Goal: Find specific page/section: Find specific page/section

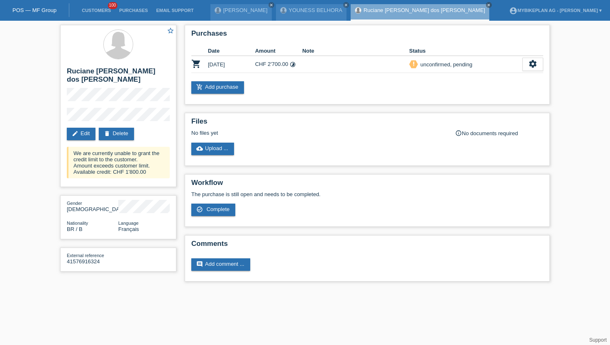
click at [100, 15] on li "Customers 100" at bounding box center [96, 10] width 37 height 21
click at [100, 14] on li "Customers 100" at bounding box center [96, 10] width 37 height 21
click at [97, 10] on link "Customers" at bounding box center [96, 10] width 37 height 5
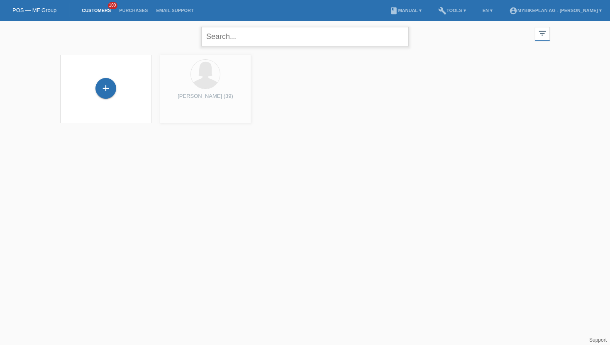
click at [238, 40] on input "text" at bounding box center [304, 37] width 207 height 20
paste input "Nino Paul Solinger"
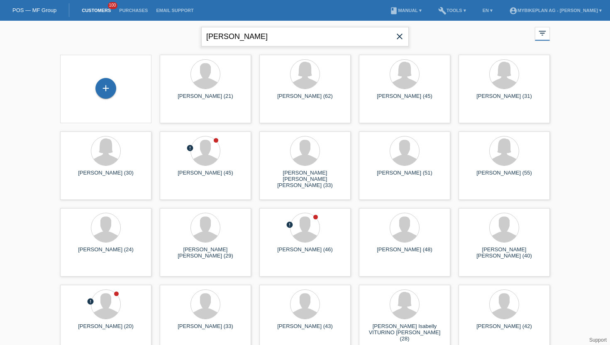
drag, startPoint x: 238, startPoint y: 35, endPoint x: 137, endPoint y: 37, distance: 101.3
click at [137, 37] on div "Nino Paul Solinger close filter_list view_module Show all customers star Show s…" at bounding box center [305, 36] width 498 height 30
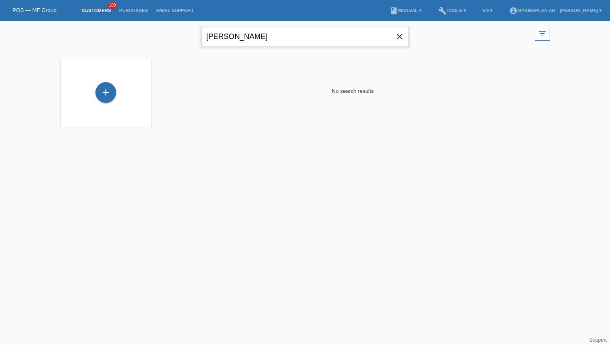
click at [209, 37] on input "Solinger" at bounding box center [304, 37] width 207 height 20
type input "Solinger"
